Goal: Find specific page/section: Find specific page/section

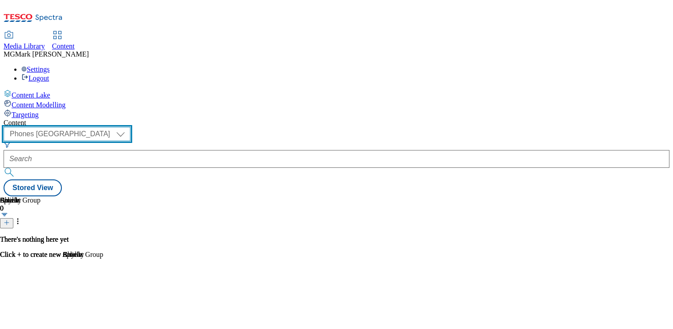
click at [130, 127] on select "Dotcom CZ Dotcom SK ghs-roi ghs-uk Phones [GEOGRAPHIC_DATA]" at bounding box center [67, 134] width 127 height 14
select select "ghs-[GEOGRAPHIC_DATA]"
click at [116, 127] on select "Dotcom CZ Dotcom SK ghs-roi ghs-uk Phones [GEOGRAPHIC_DATA]" at bounding box center [67, 134] width 127 height 14
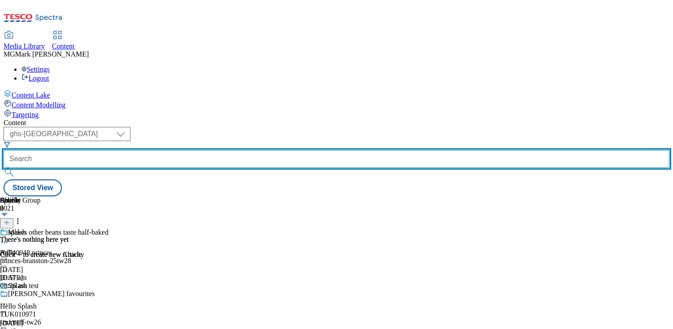
click at [214, 150] on input "text" at bounding box center [336, 159] width 665 height 18
click at [210, 150] on input "text" at bounding box center [336, 159] width 665 height 18
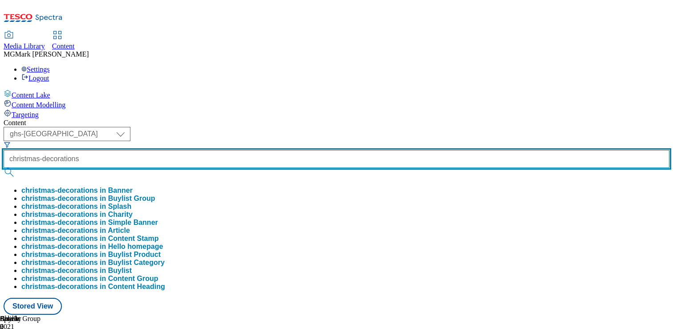
type input "christmas-decorations"
click at [4, 168] on button "submit" at bounding box center [10, 172] width 12 height 9
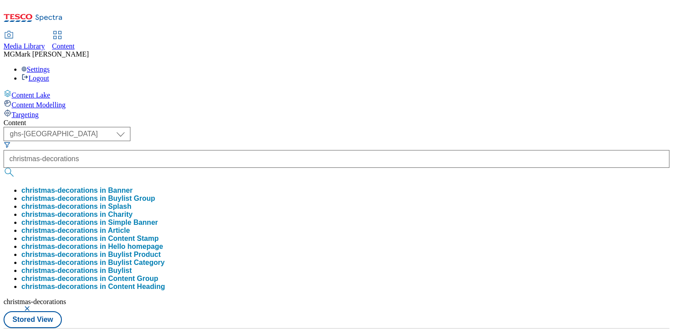
click at [405, 119] on div "Content" at bounding box center [336, 123] width 665 height 8
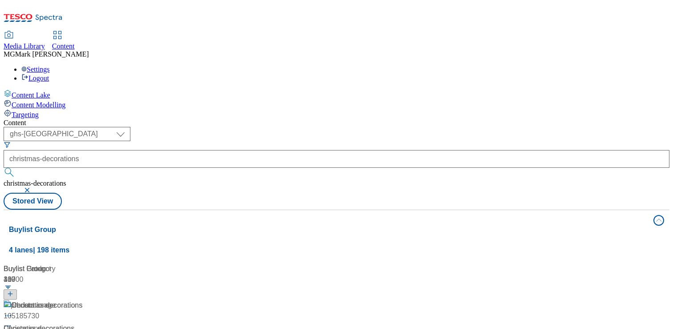
scroll to position [50, 0]
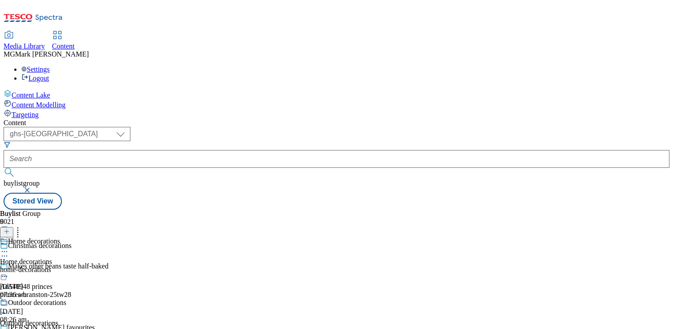
scroll to position [93, 0]
click at [9, 308] on icon at bounding box center [4, 312] width 9 height 9
click at [108, 266] on div "home-decorations" at bounding box center [54, 270] width 108 height 8
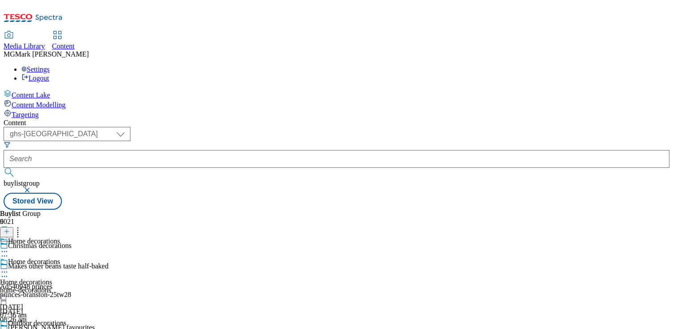
click at [9, 267] on icon at bounding box center [4, 271] width 9 height 9
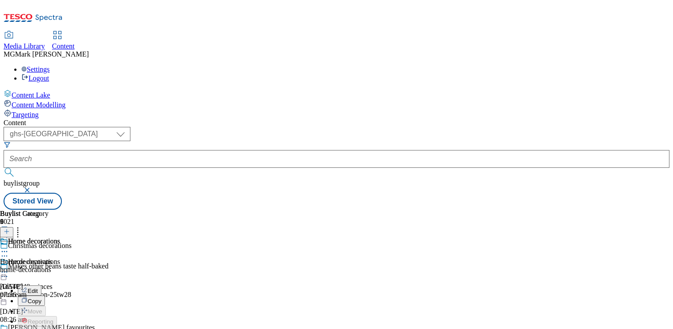
click at [3, 271] on circle at bounding box center [2, 271] width 1 height 1
click at [60, 237] on div "Home decorations Home decorations home-decorations [DATE] 07:36 am" at bounding box center [30, 267] width 60 height 61
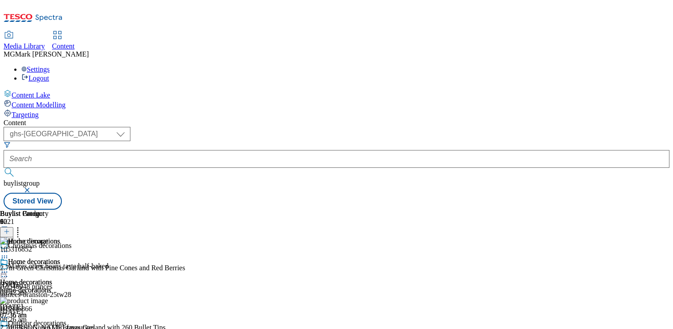
click at [9, 267] on icon at bounding box center [4, 271] width 9 height 9
click at [32, 187] on button "button" at bounding box center [28, 189] width 9 height 5
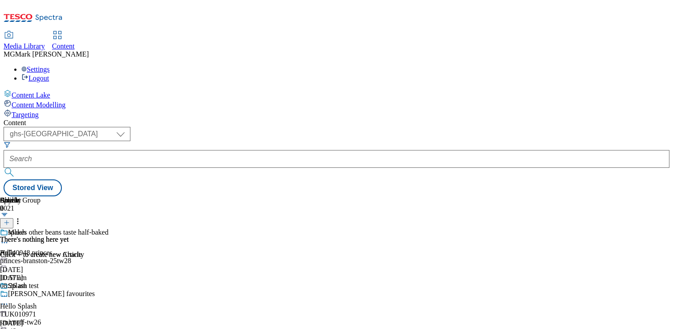
scroll to position [87, 0]
click at [45, 42] on span "Media Library" at bounding box center [24, 46] width 41 height 8
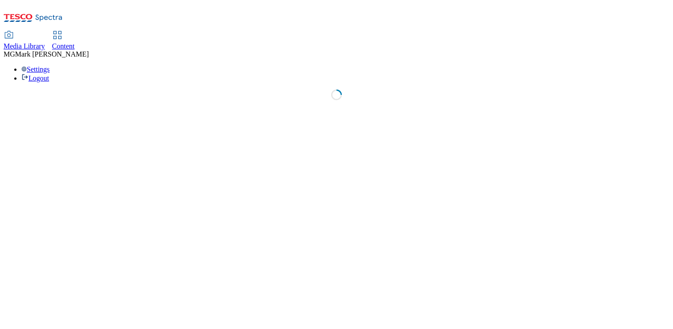
click at [75, 42] on span "Content" at bounding box center [63, 46] width 23 height 8
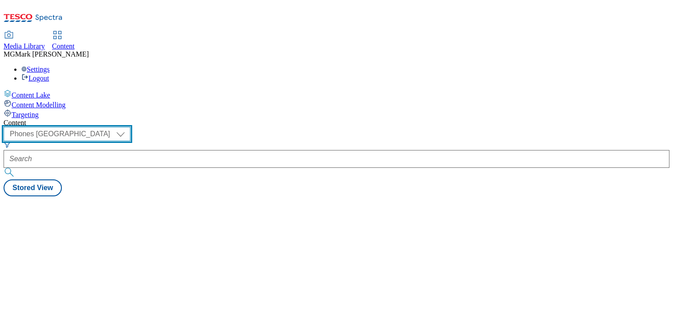
click at [130, 127] on select "Dotcom CZ Dotcom SK ghs-roi ghs-uk Phones [GEOGRAPHIC_DATA]" at bounding box center [67, 134] width 127 height 14
select select "ghs-[GEOGRAPHIC_DATA]"
click at [116, 127] on select "Dotcom CZ Dotcom SK ghs-roi ghs-uk Phones [GEOGRAPHIC_DATA]" at bounding box center [67, 134] width 127 height 14
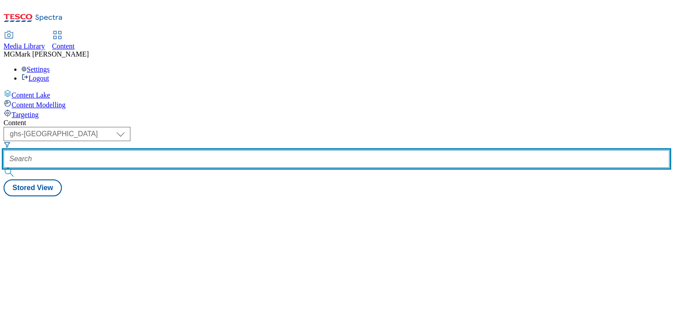
click at [240, 150] on input "text" at bounding box center [336, 159] width 665 height 18
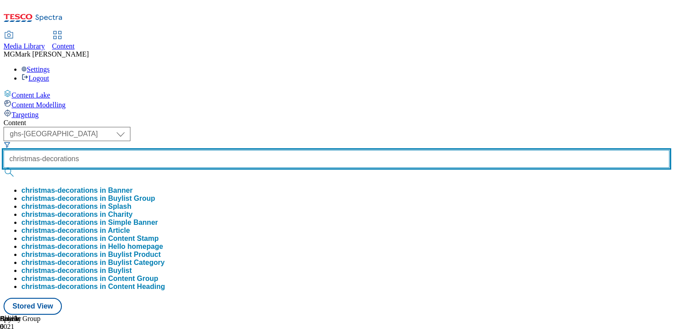
type input "christmas-decorations"
click at [4, 168] on button "submit" at bounding box center [10, 172] width 12 height 9
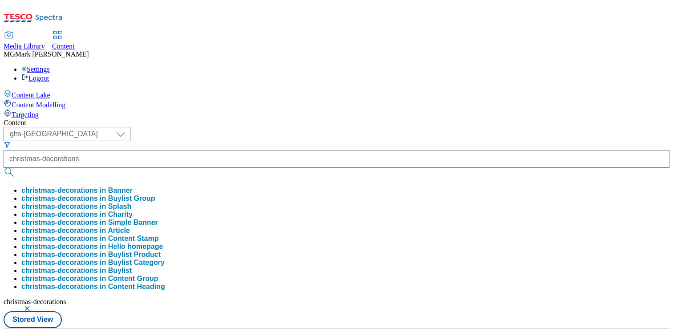
click at [355, 119] on div "Content" at bounding box center [336, 123] width 665 height 8
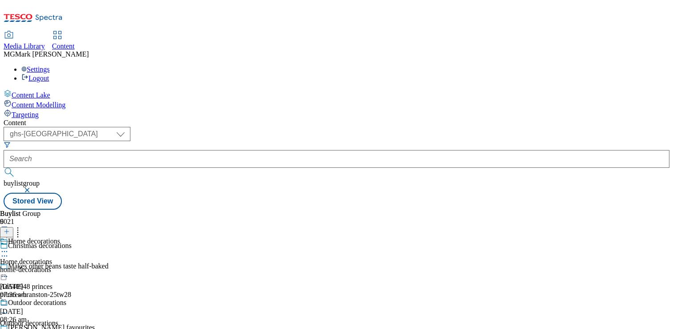
click at [9, 247] on icon at bounding box center [4, 251] width 9 height 9
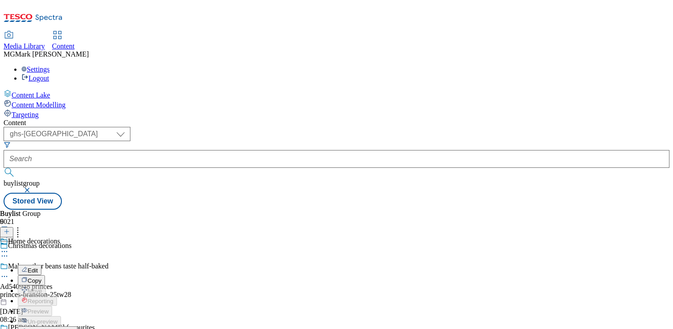
click at [74, 328] on span "Open Preview Url" at bounding box center [51, 331] width 46 height 7
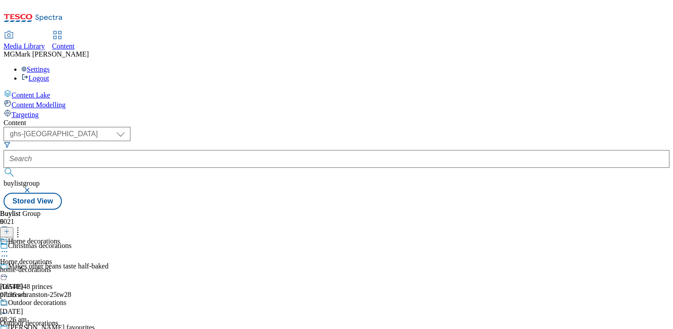
click at [9, 247] on icon at bounding box center [4, 251] width 9 height 9
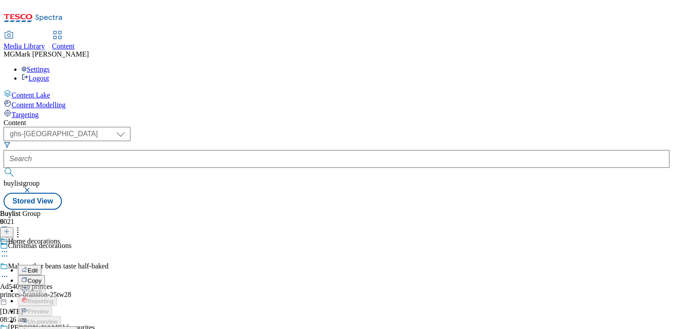
click at [74, 328] on span "Open Preview Url" at bounding box center [51, 331] width 46 height 7
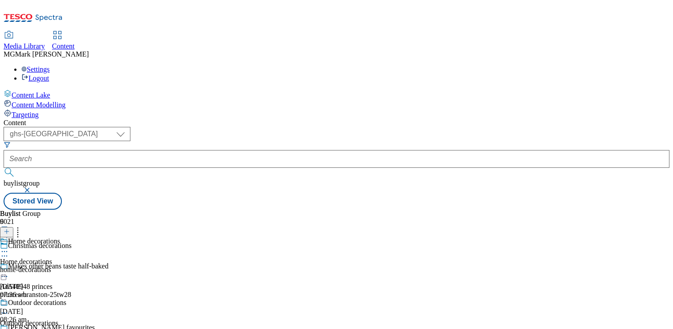
drag, startPoint x: 376, startPoint y: 211, endPoint x: 376, endPoint y: 197, distance: 14.2
click at [108, 237] on div "Home decorations Home decorations home-decorations [DATE] 07:36 am" at bounding box center [54, 267] width 108 height 61
click at [108, 286] on div "home-decorations" at bounding box center [54, 290] width 108 height 8
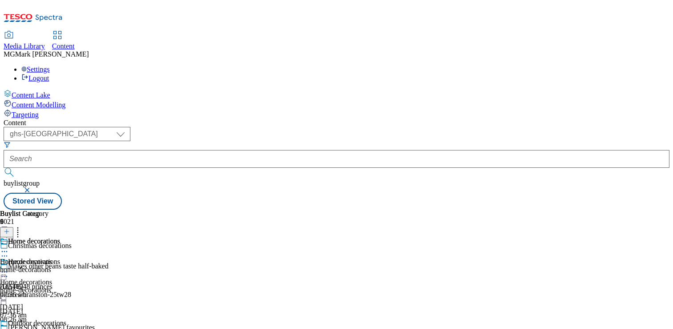
scroll to position [60, 0]
click at [108, 258] on div "Home decorations Home decorations home-decorations [DATE] 07:36 am" at bounding box center [54, 288] width 108 height 61
click at [9, 267] on icon at bounding box center [4, 271] width 9 height 9
